Goal: Task Accomplishment & Management: Manage account settings

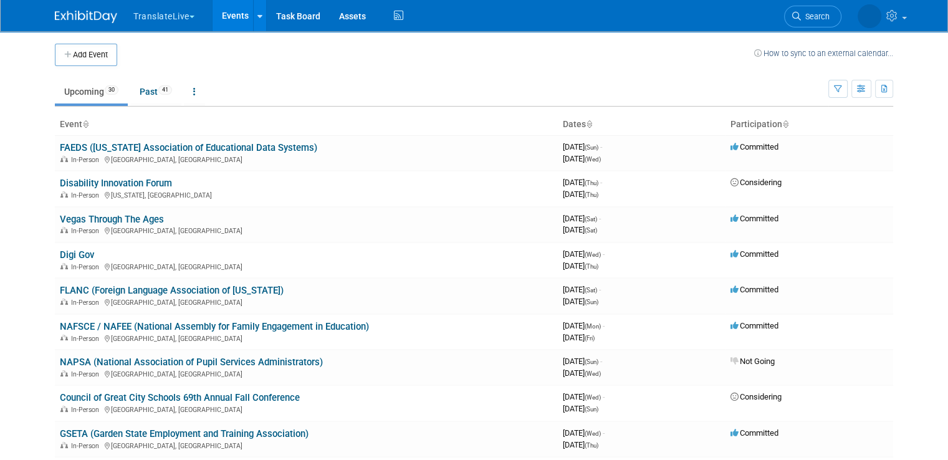
click at [85, 148] on link "FAEDS ([US_STATE] Association of Educational Data Systems)" at bounding box center [188, 147] width 257 height 11
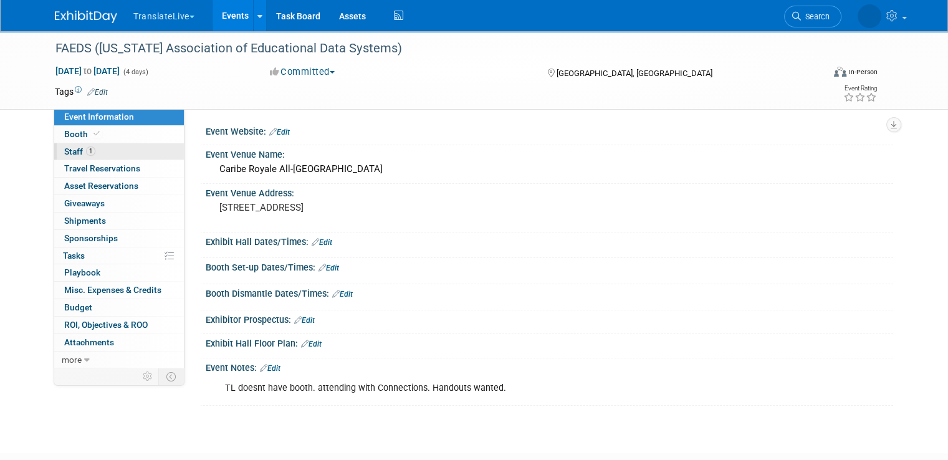
click at [102, 151] on link "1 Staff 1" at bounding box center [119, 151] width 130 height 17
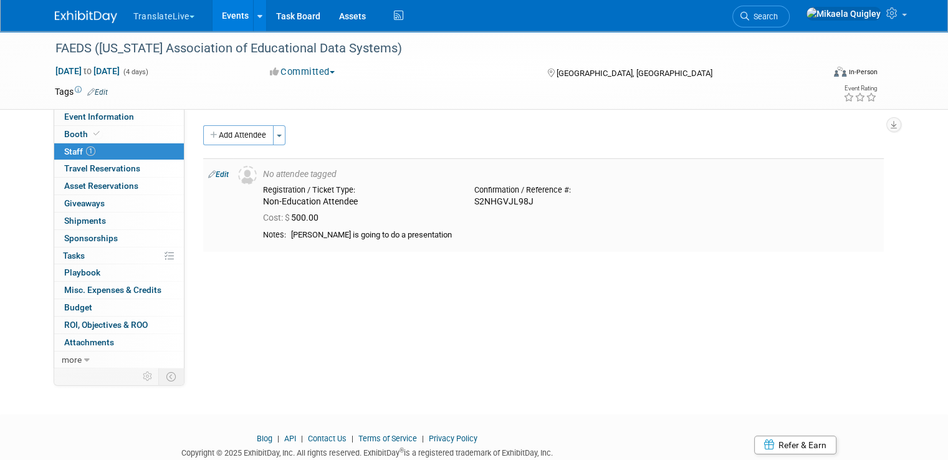
click at [212, 176] on link "Edit" at bounding box center [218, 174] width 21 height 9
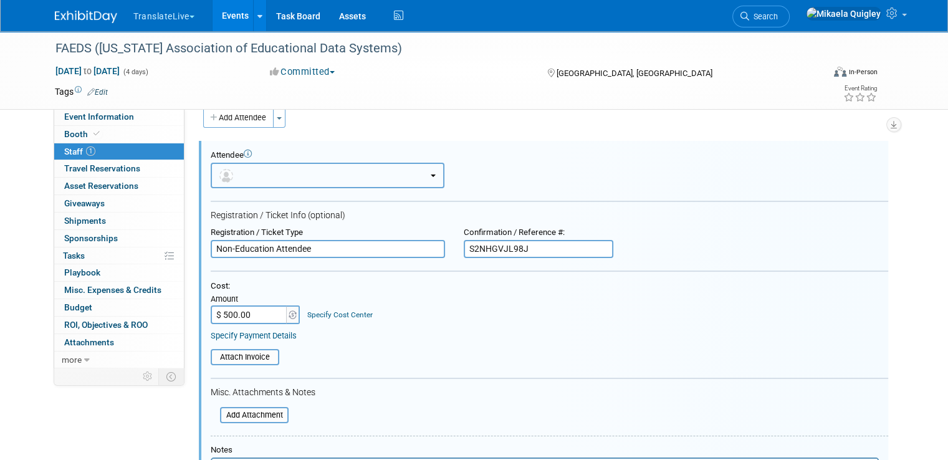
click at [344, 177] on button "button" at bounding box center [328, 176] width 234 height 26
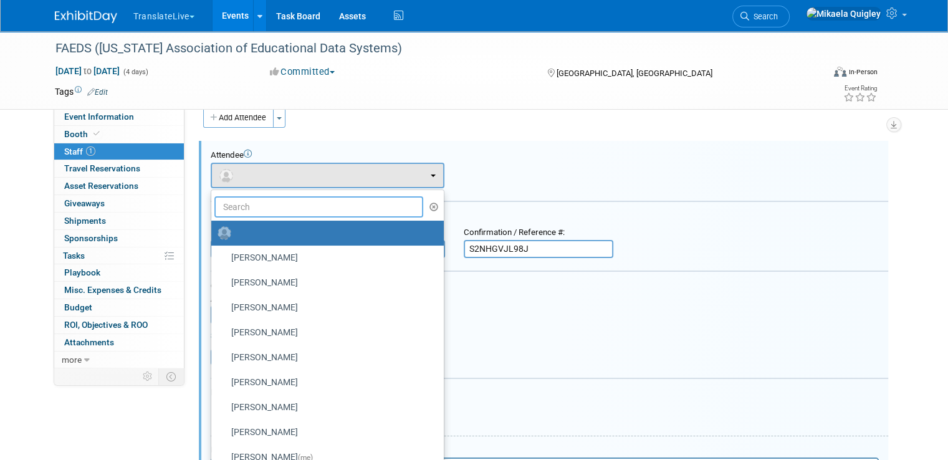
click at [298, 209] on input "text" at bounding box center [318, 206] width 209 height 21
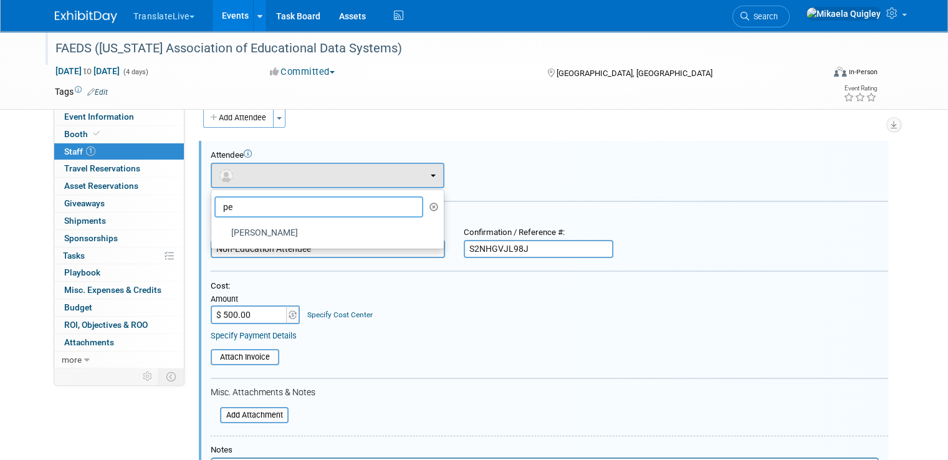
type input "p"
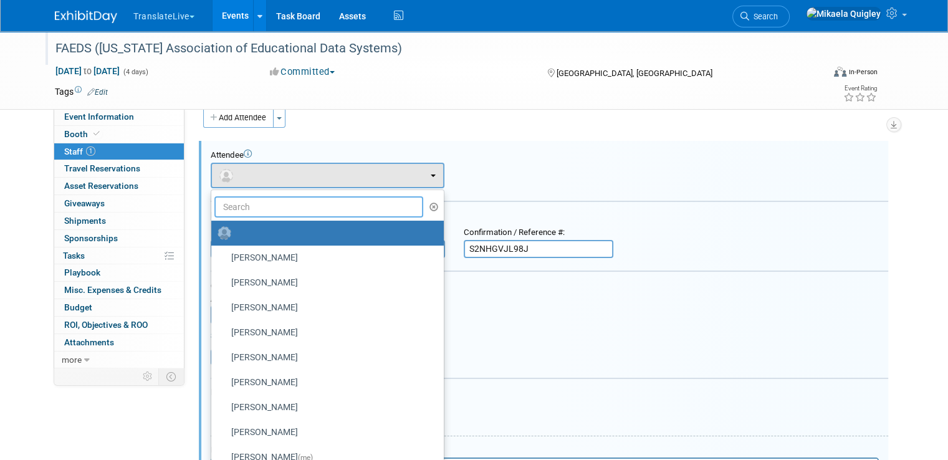
type input "P"
click at [370, 137] on div "Add Attendee Toggle Dropdown Quick -Tag Attendees Apply X (me) select all cancel" at bounding box center [543, 342] width 680 height 468
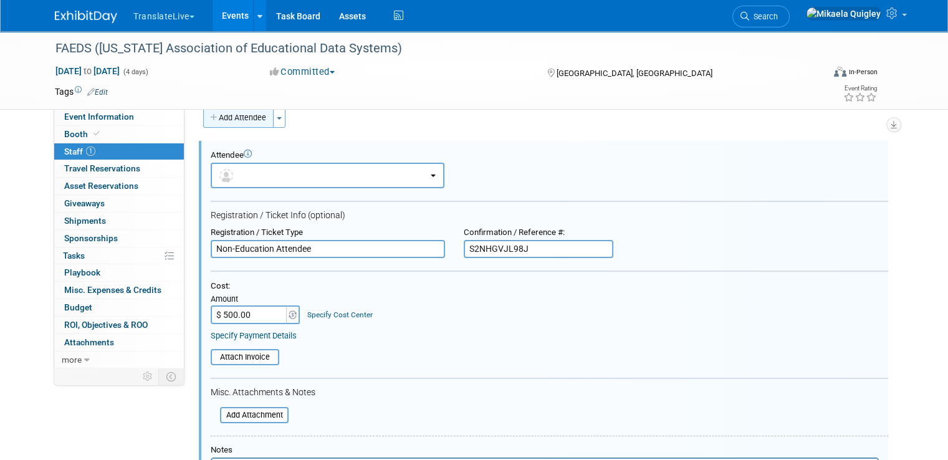
click at [232, 119] on button "Add Attendee" at bounding box center [238, 118] width 70 height 20
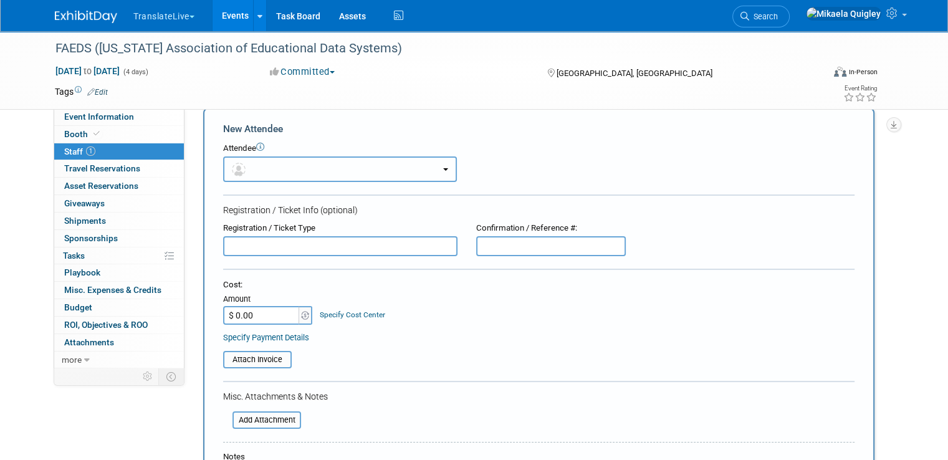
click at [288, 164] on button "button" at bounding box center [340, 169] width 234 height 26
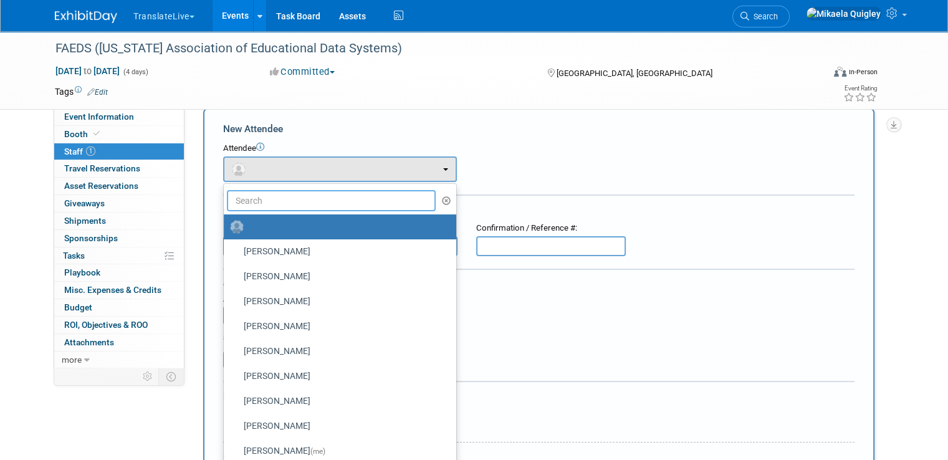
click at [287, 196] on input "text" at bounding box center [331, 200] width 209 height 21
type input "p"
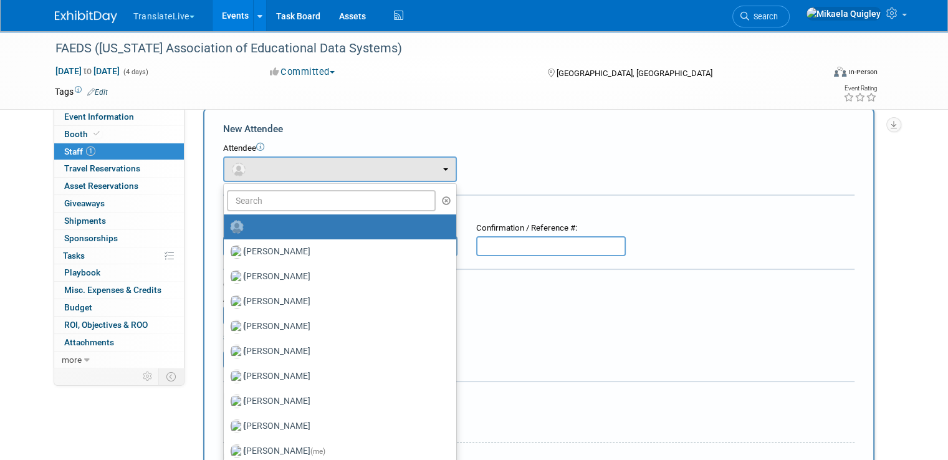
click at [439, 196] on button "button" at bounding box center [446, 200] width 14 height 19
click at [442, 200] on icon "button" at bounding box center [446, 200] width 9 height 9
click at [442, 198] on icon "button" at bounding box center [446, 200] width 9 height 9
click at [488, 160] on div "Attendee <img src="https://www.exhibitday.com/Images/Unassigned-User-Icon.png" …" at bounding box center [538, 162] width 631 height 39
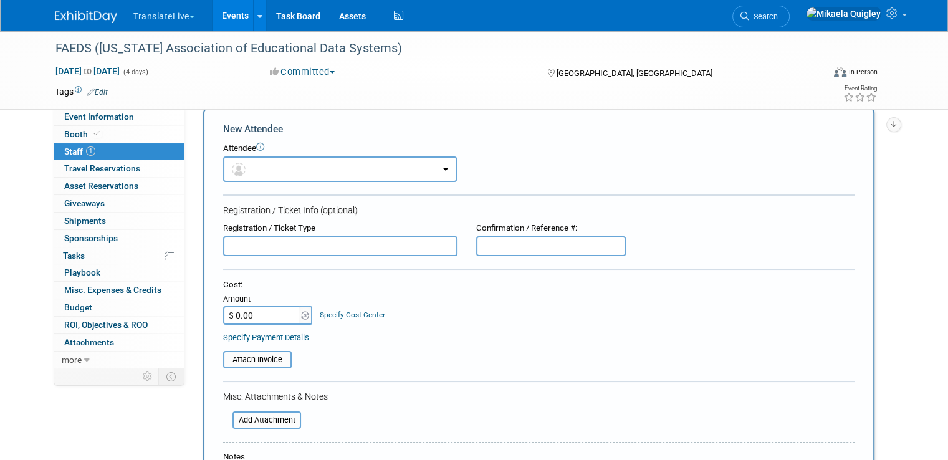
click at [138, 155] on link "1 Staff 1" at bounding box center [119, 151] width 130 height 17
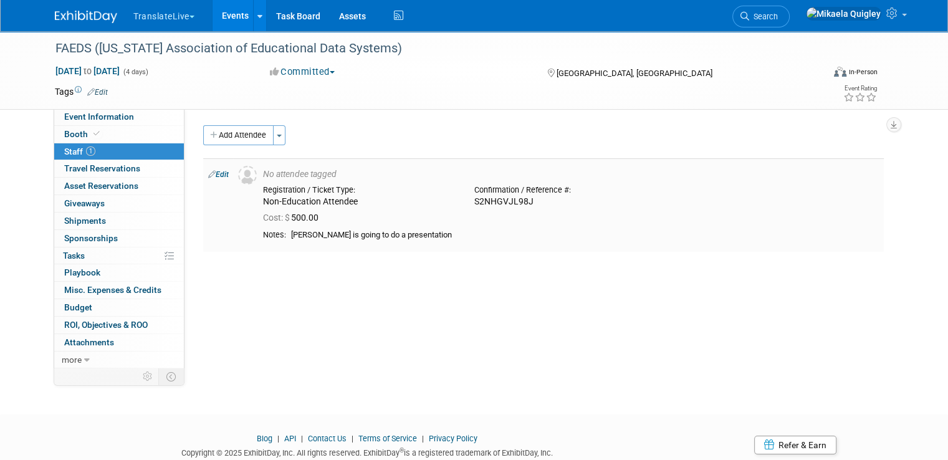
click at [211, 171] on link "Edit" at bounding box center [218, 174] width 21 height 9
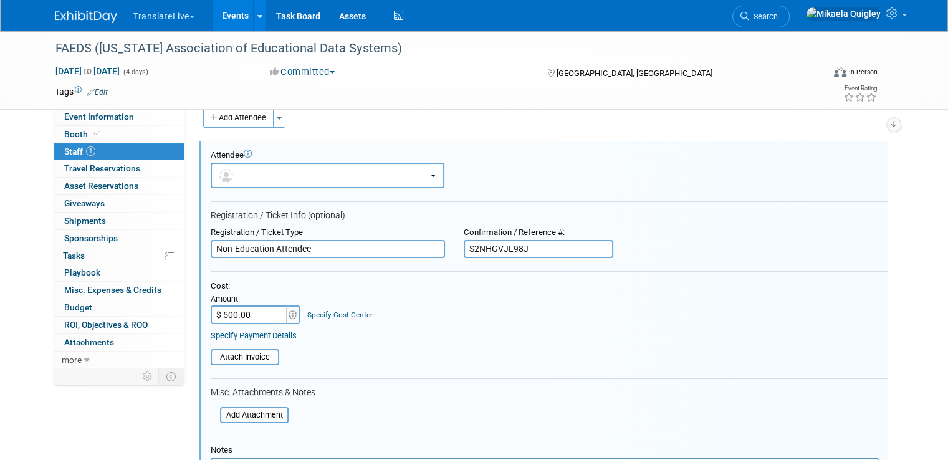
click at [127, 154] on link "1 Staff 1" at bounding box center [119, 151] width 130 height 17
